Goal: Task Accomplishment & Management: Manage account settings

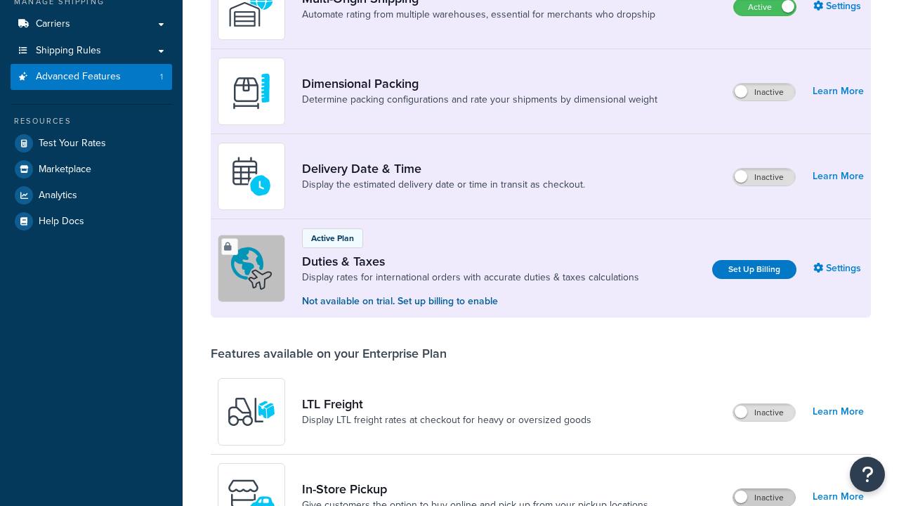
click at [764, 489] on label "Inactive" at bounding box center [765, 497] width 62 height 17
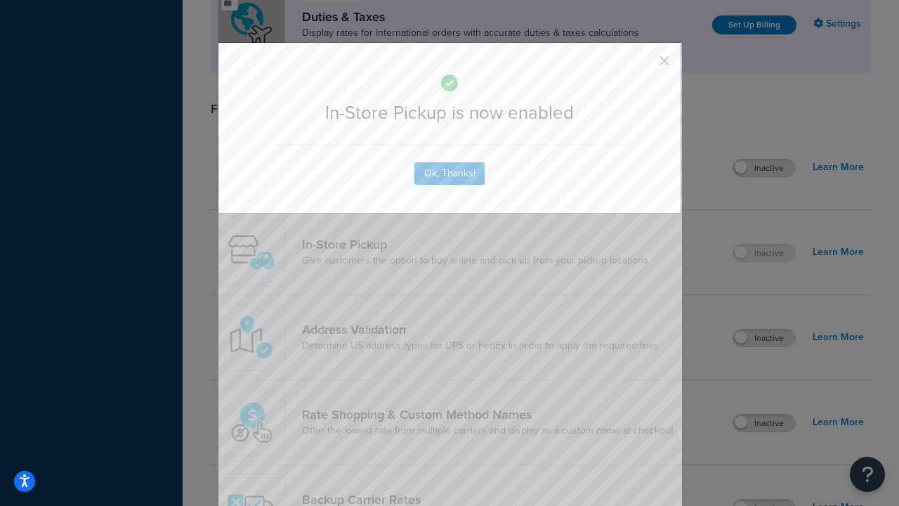
click at [644, 64] on button "button" at bounding box center [644, 66] width 4 height 4
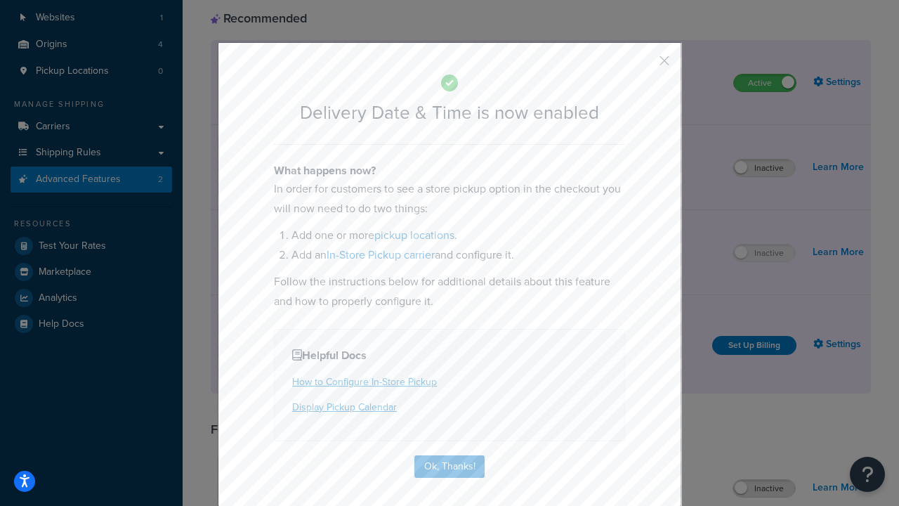
click at [644, 64] on button "button" at bounding box center [644, 66] width 4 height 4
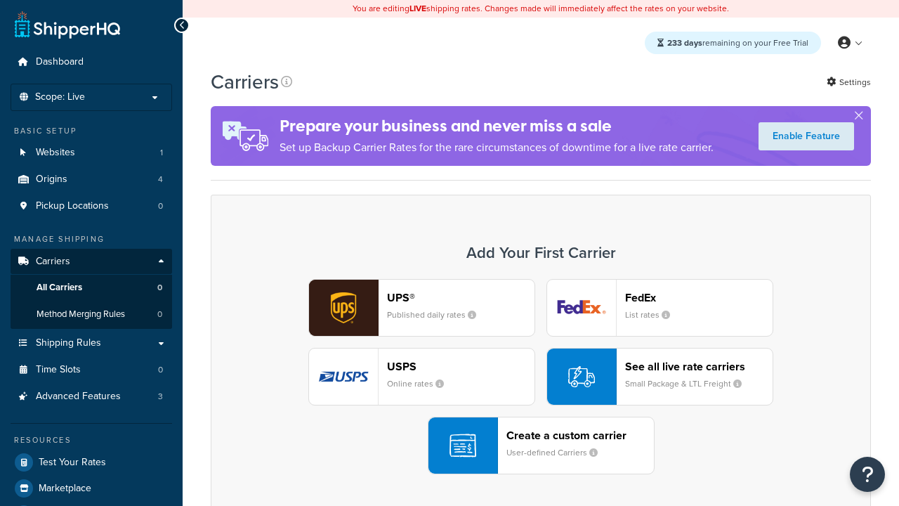
click at [541, 377] on div "UPS® Published daily rates FedEx List rates USPS Online rates See all live rate…" at bounding box center [541, 376] width 631 height 195
click at [541, 445] on div "Create a custom carrier User-defined Carriers" at bounding box center [581, 446] width 148 height 34
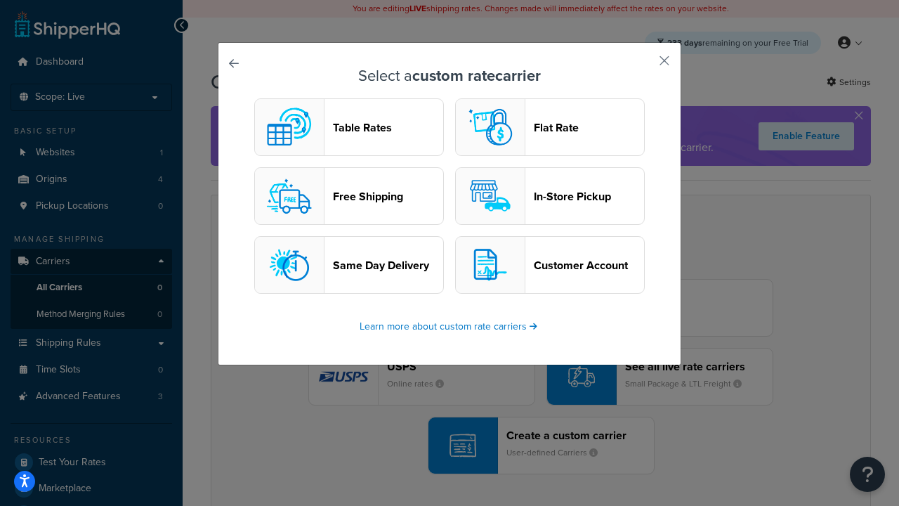
click at [550, 196] on header "In-Store Pickup" at bounding box center [589, 196] width 110 height 13
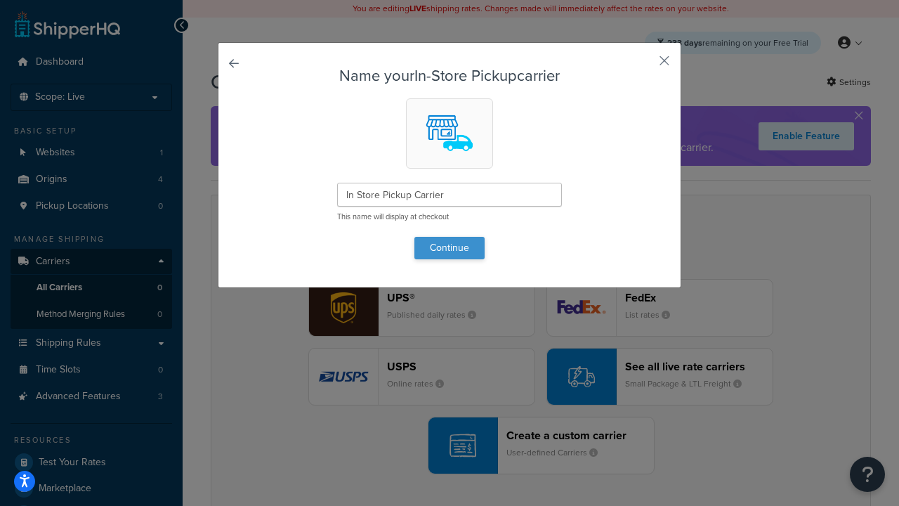
type input "In Store Pickup Carrier"
click at [450, 247] on button "Continue" at bounding box center [450, 248] width 70 height 22
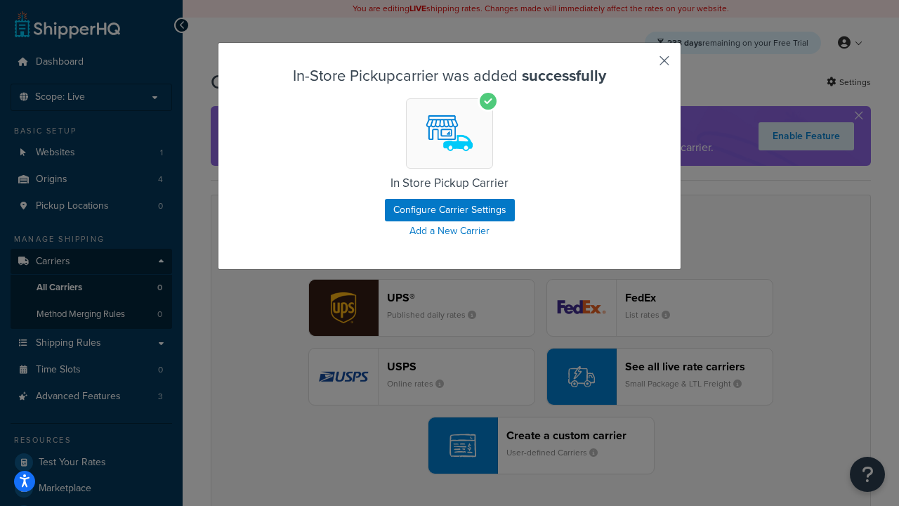
click at [644, 65] on button "button" at bounding box center [644, 66] width 4 height 4
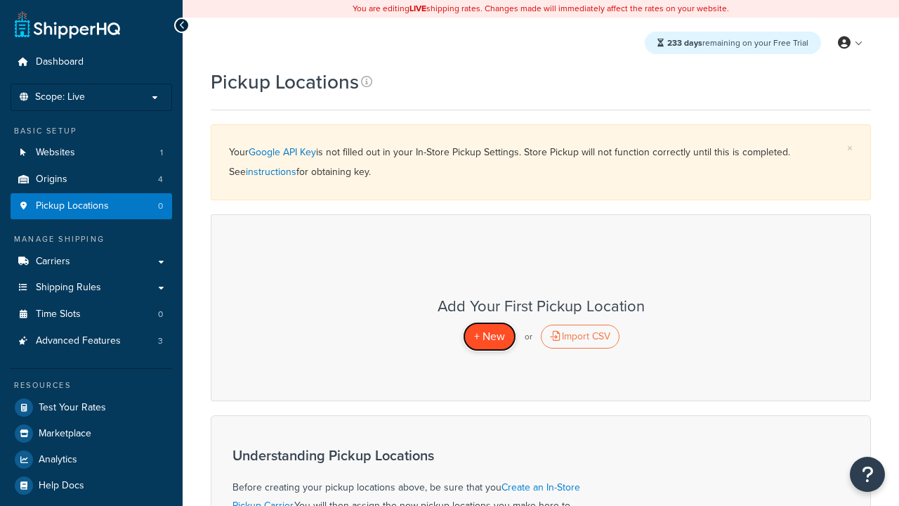
click at [489, 336] on span "+ New" at bounding box center [489, 336] width 31 height 16
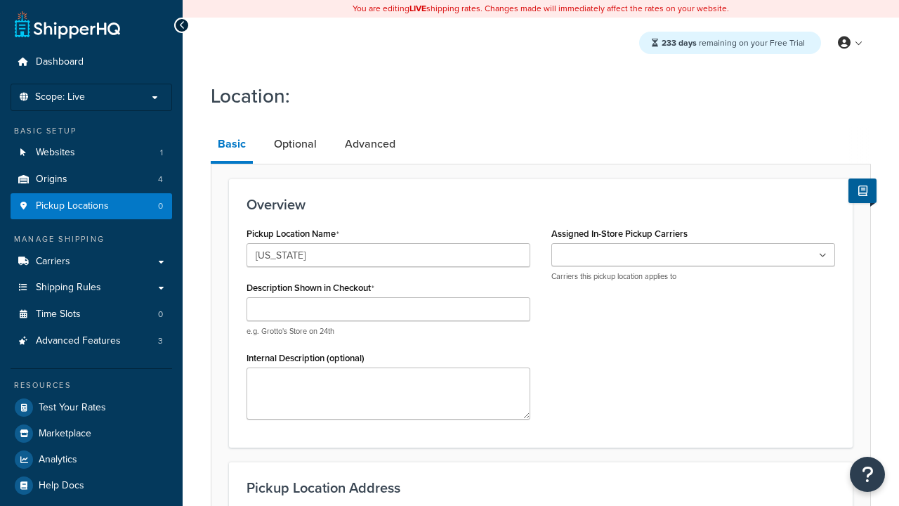
type input "[US_STATE]"
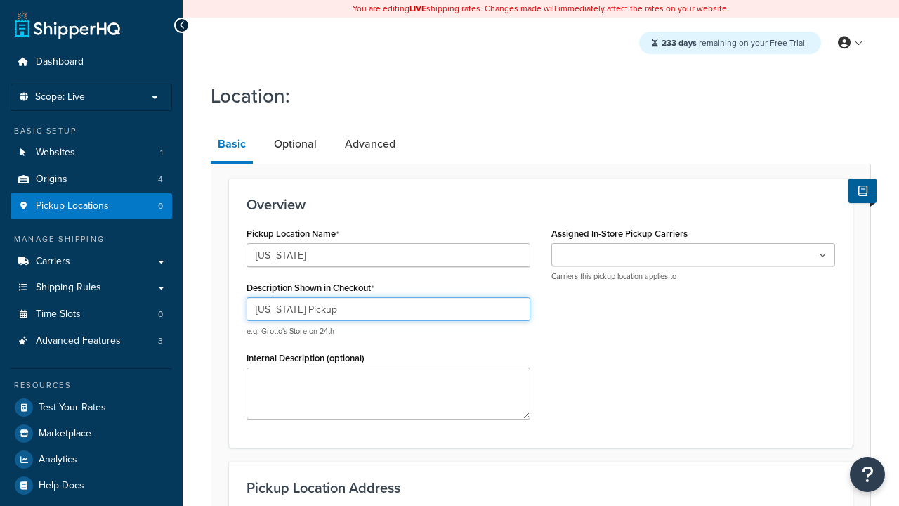
type input "[US_STATE] Pickup"
click at [694, 255] on ul at bounding box center [694, 254] width 284 height 23
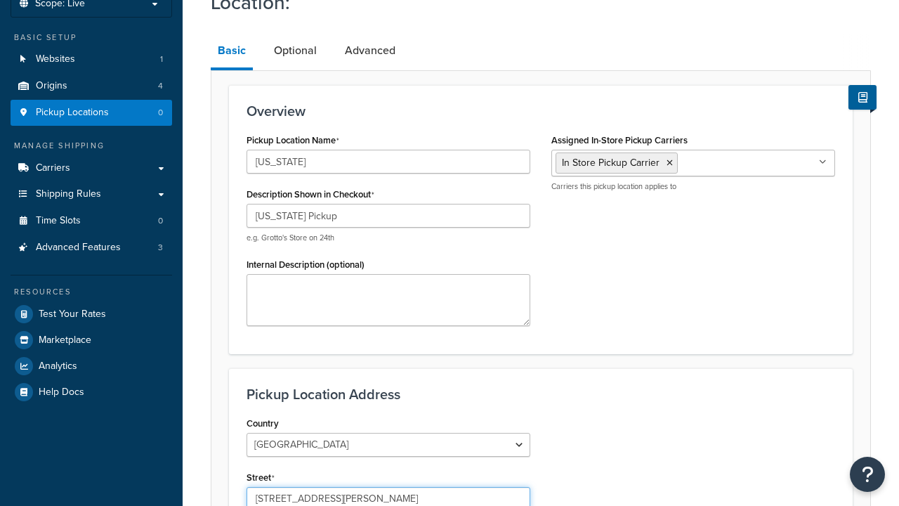
type input "3385 Michelson Drive"
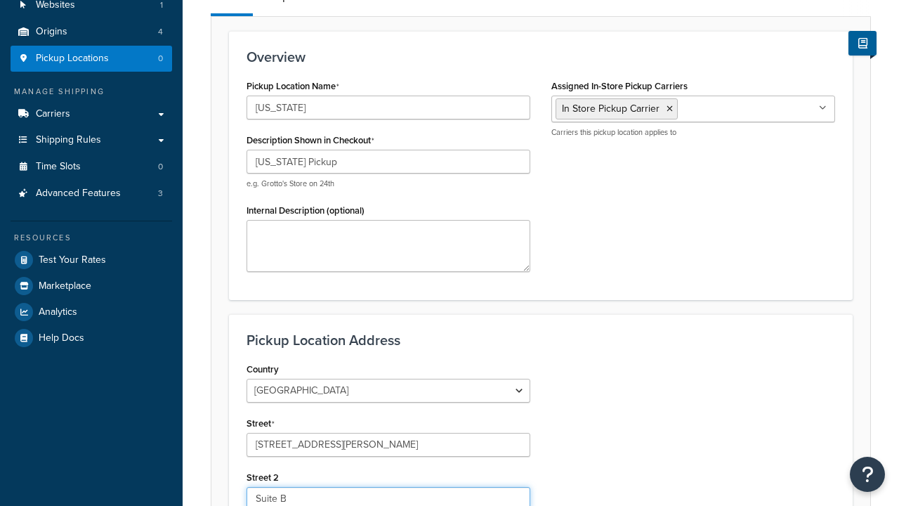
type input "Suite B"
type input "Irvine"
select select "5"
type input "Irvine"
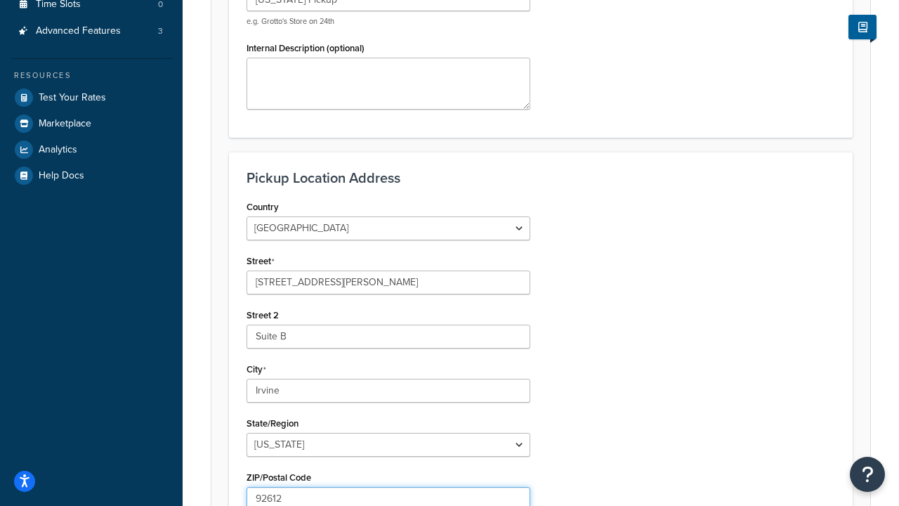
type input "92612"
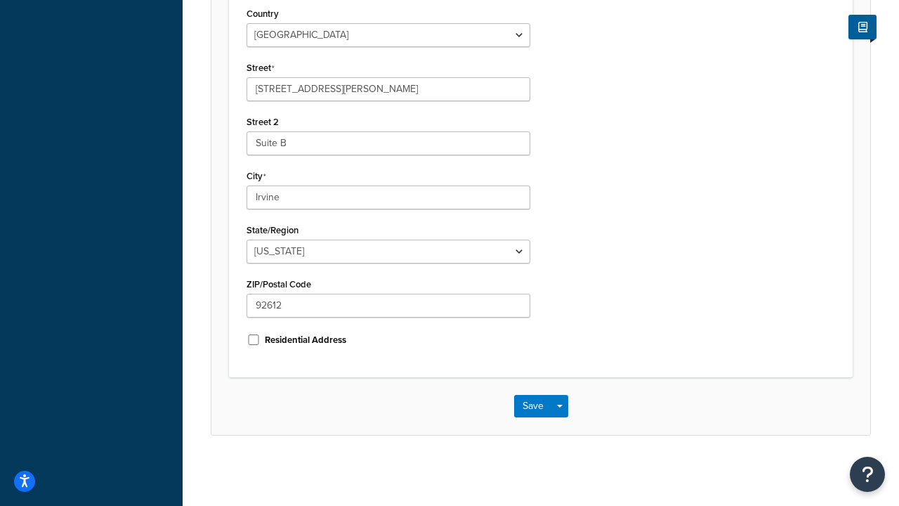
scroll to position [0, 0]
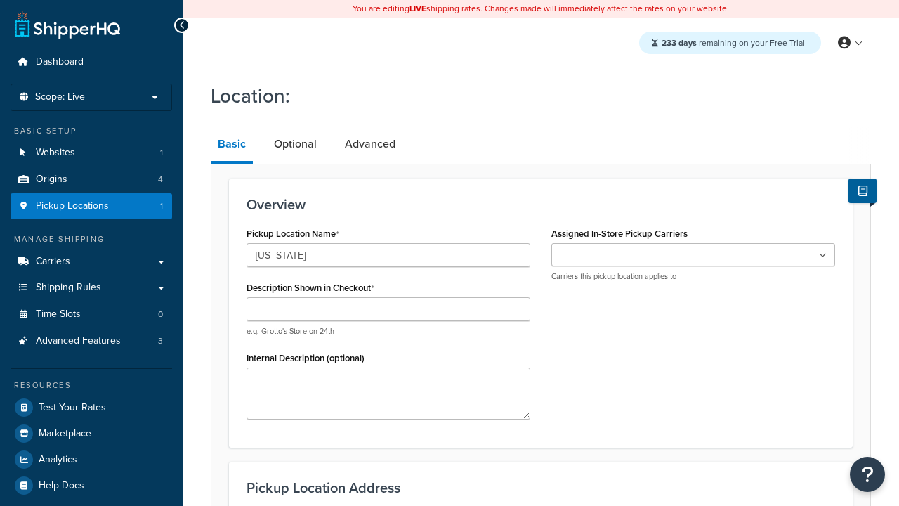
type input "[US_STATE]"
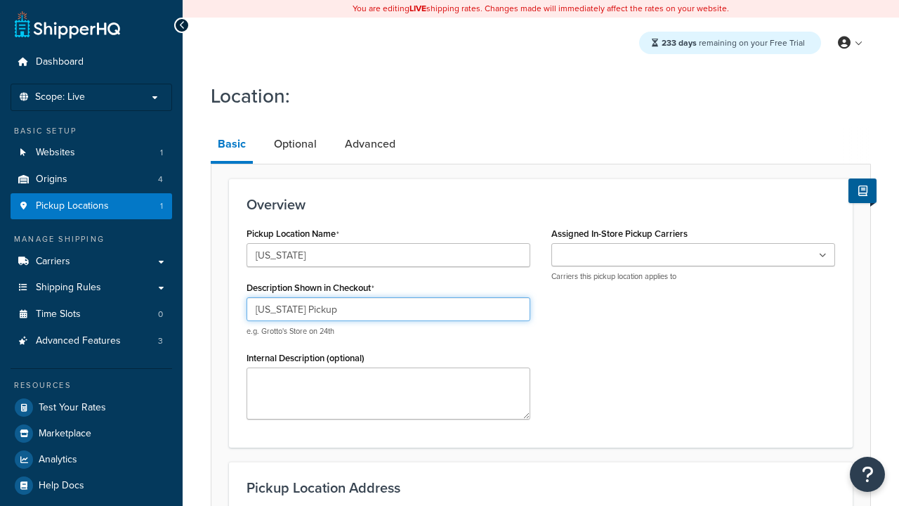
type input "[US_STATE] Pickup"
click at [694, 255] on ul at bounding box center [694, 254] width 284 height 23
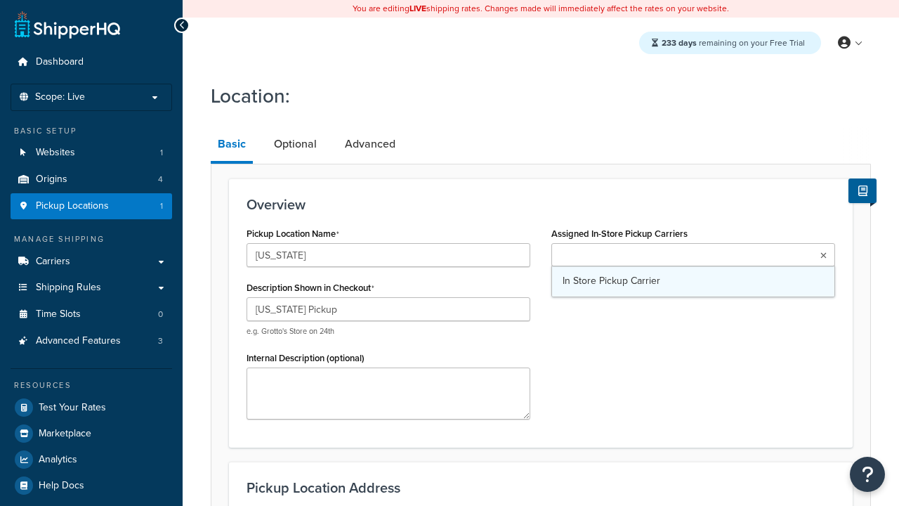
type input "2207 Four Waters Loop"
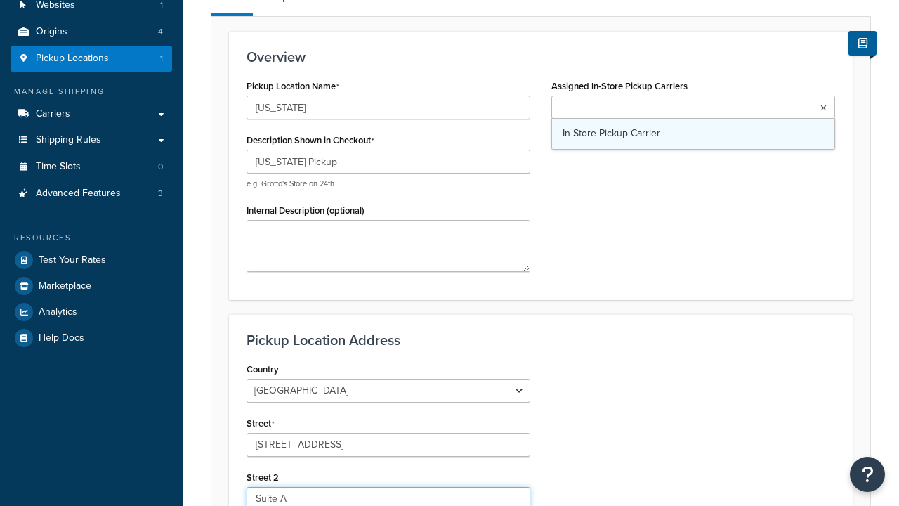
type input "Suite A"
type input "Georgetown"
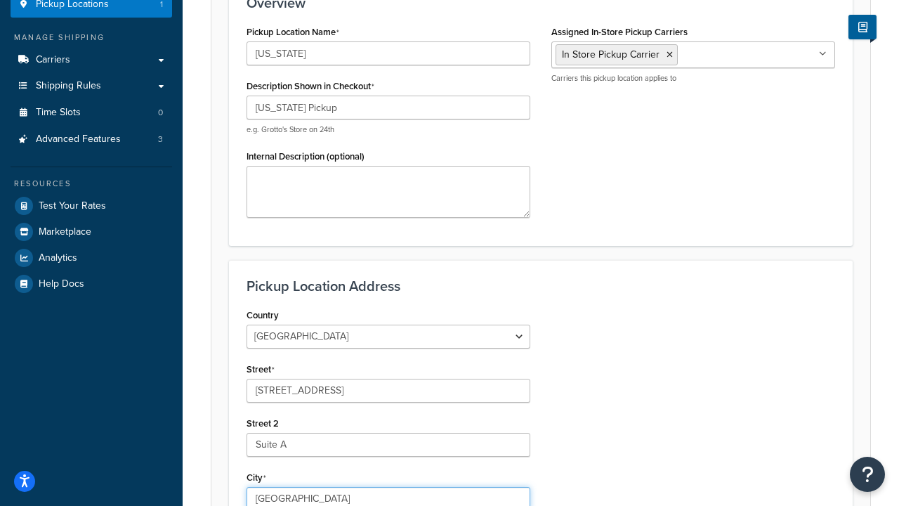
select select "43"
type input "Georgetown"
type input "78628"
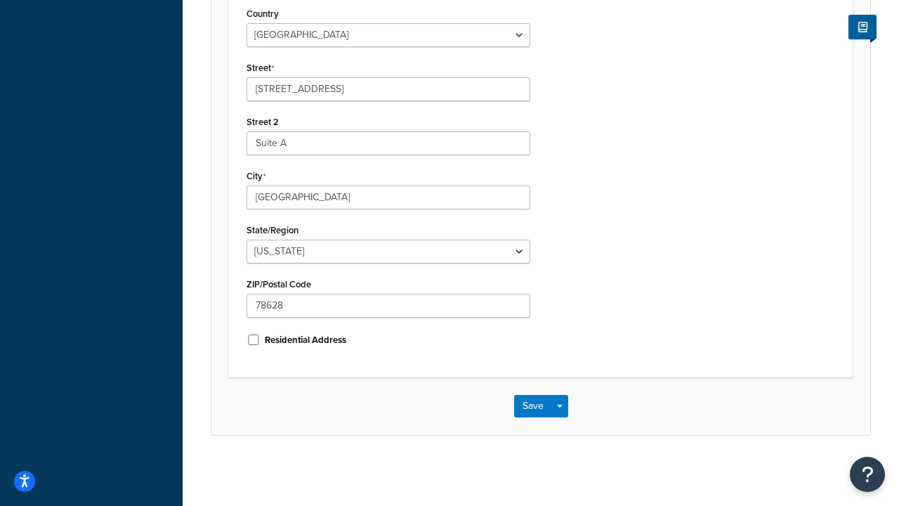
scroll to position [0, 0]
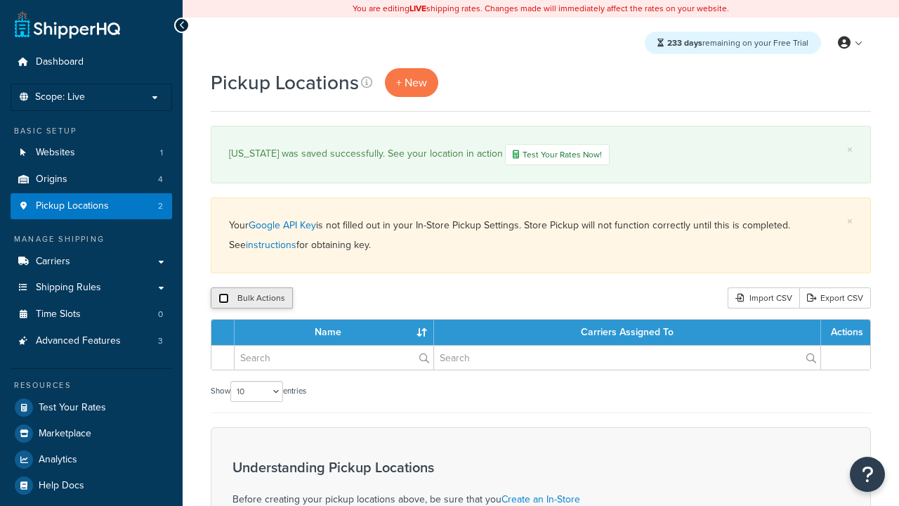
click at [223, 299] on input "checkbox" at bounding box center [224, 298] width 11 height 11
checkbox input "true"
